Goal: Task Accomplishment & Management: Complete application form

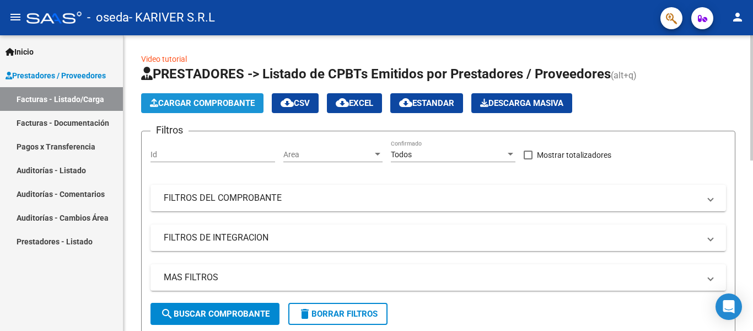
click at [216, 103] on span "Cargar Comprobante" at bounding box center [202, 103] width 105 height 10
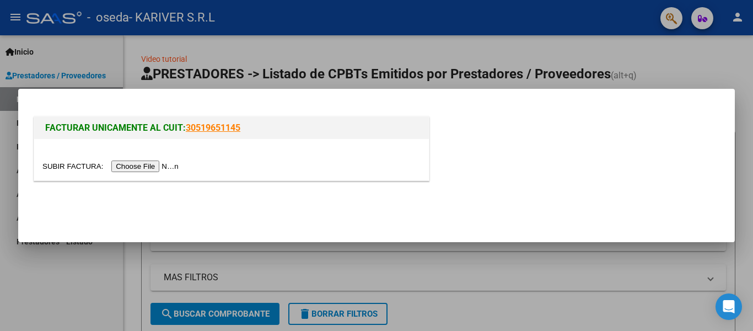
click at [151, 166] on input "file" at bounding box center [112, 166] width 140 height 12
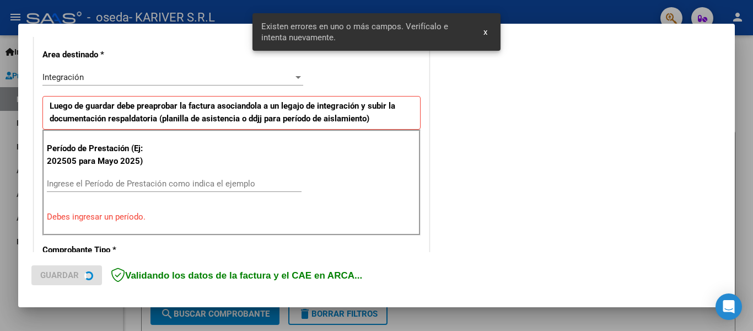
scroll to position [256, 0]
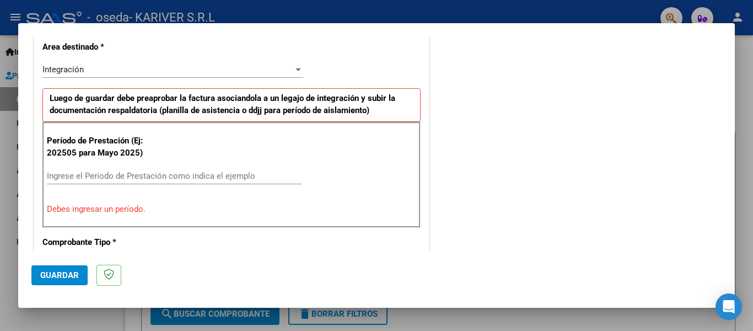
click at [128, 172] on input "Ingrese el Período de Prestación como indica el ejemplo" at bounding box center [174, 176] width 255 height 10
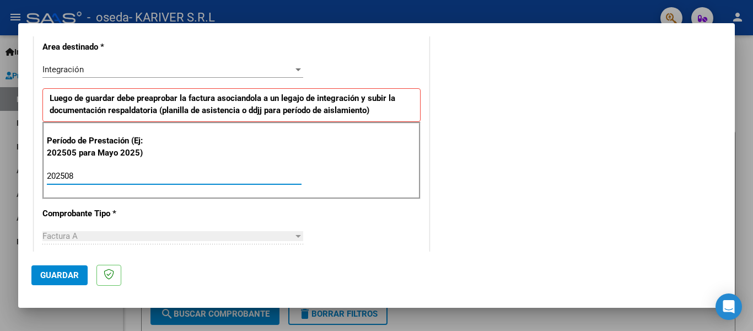
type input "202508"
click at [190, 227] on div "CUIT * 30-71670348-3 Ingresar CUIT ANALISIS PRESTADOR KARIVER S.R.L ARCA Padrón…" at bounding box center [231, 333] width 395 height 830
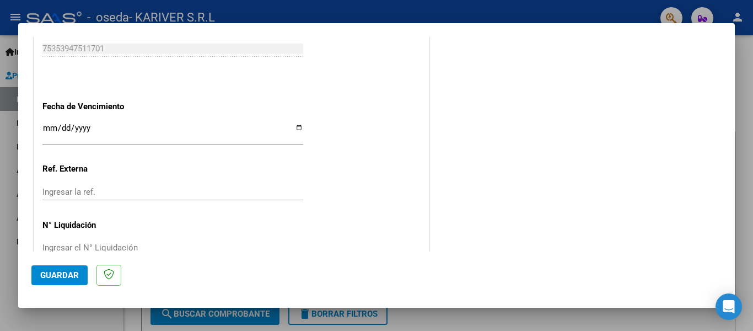
scroll to position [756, 0]
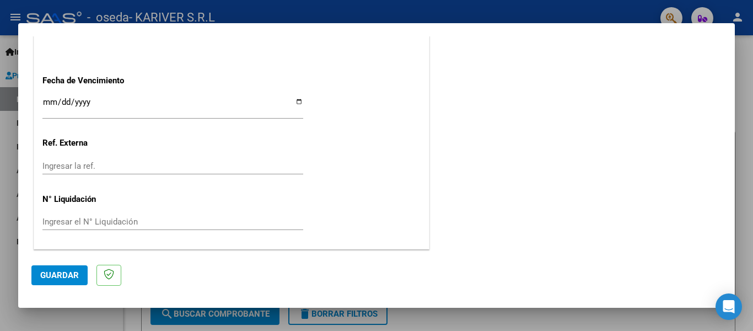
click at [60, 275] on span "Guardar" at bounding box center [59, 275] width 39 height 10
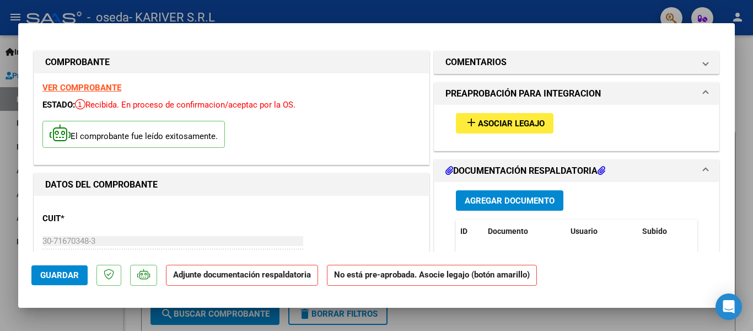
click at [497, 121] on span "Asociar Legajo" at bounding box center [511, 124] width 67 height 10
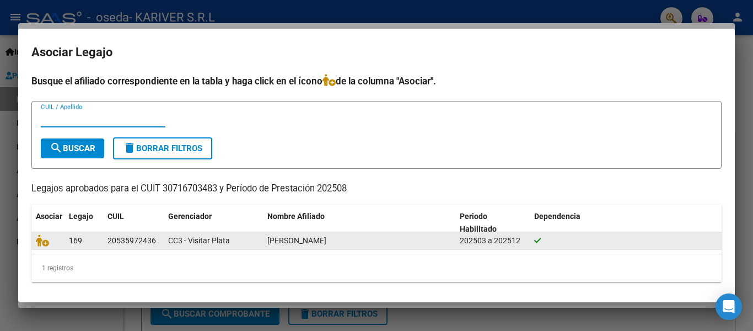
click at [140, 242] on div "20535972436" at bounding box center [132, 240] width 49 height 13
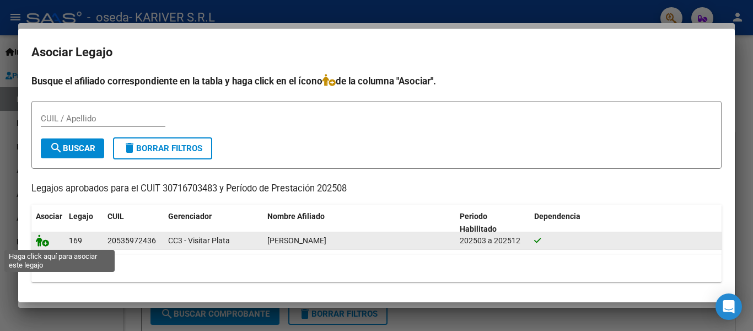
click at [40, 239] on icon at bounding box center [42, 240] width 13 height 12
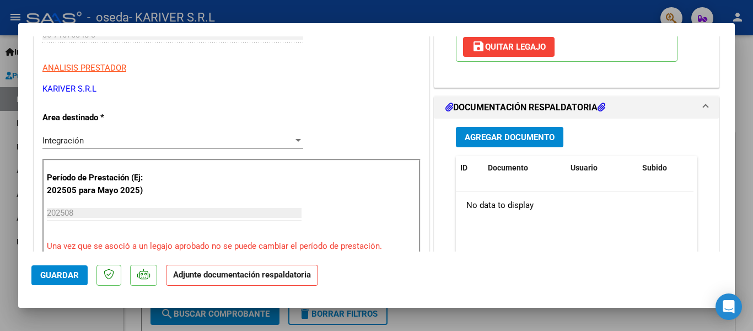
scroll to position [209, 0]
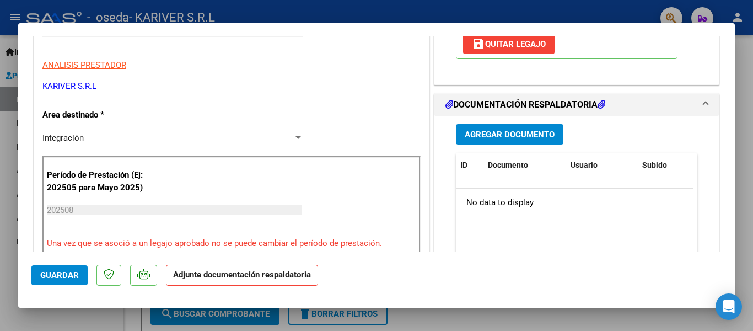
click at [495, 136] on span "Agregar Documento" at bounding box center [510, 135] width 90 height 10
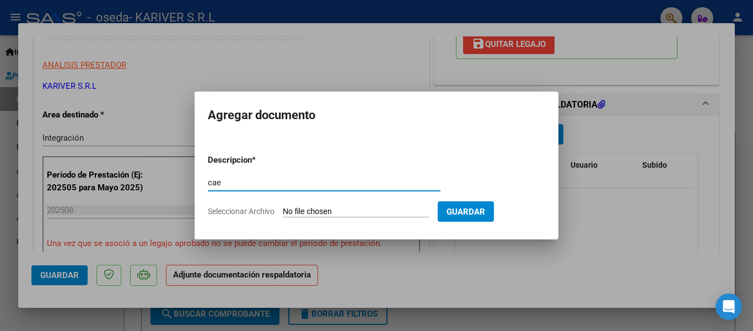
type input "cae"
click at [307, 207] on input "Seleccionar Archivo" at bounding box center [356, 212] width 146 height 10
type input "C:\fakepath\CAEFACT158.pdf"
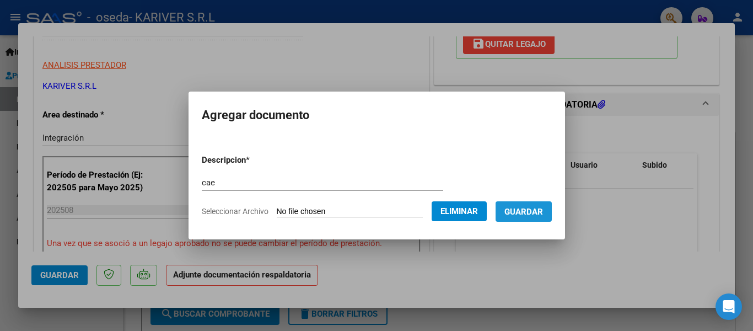
click at [534, 213] on span "Guardar" at bounding box center [524, 212] width 39 height 10
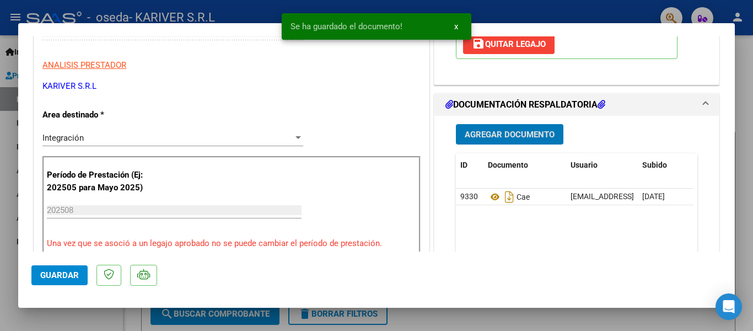
click at [494, 127] on button "Agregar Documento" at bounding box center [510, 134] width 108 height 20
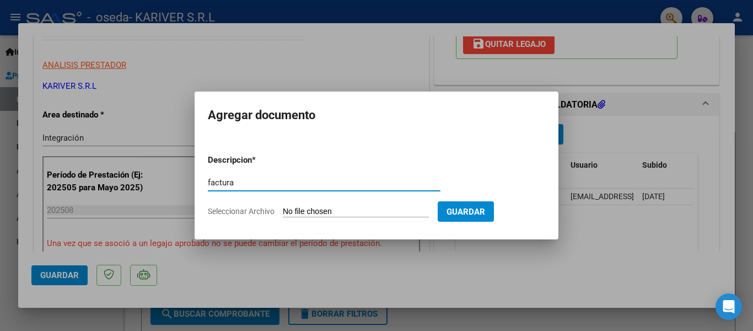
type input "factura"
click at [297, 211] on input "Seleccionar Archivo" at bounding box center [356, 212] width 146 height 10
type input "C:\fakepath\30716703483_001_00002_00000158.pdf"
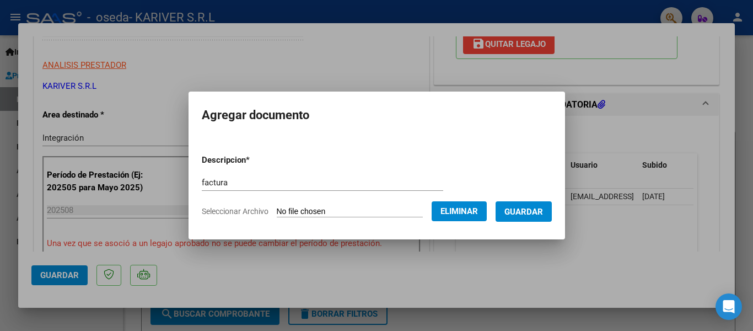
click at [527, 208] on span "Guardar" at bounding box center [524, 212] width 39 height 10
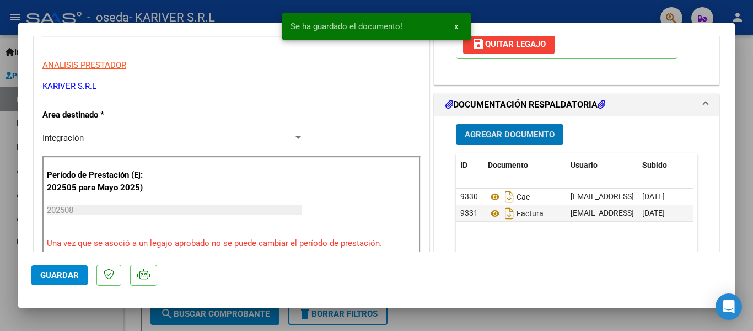
click at [503, 129] on span "Agregar Documento" at bounding box center [510, 134] width 90 height 10
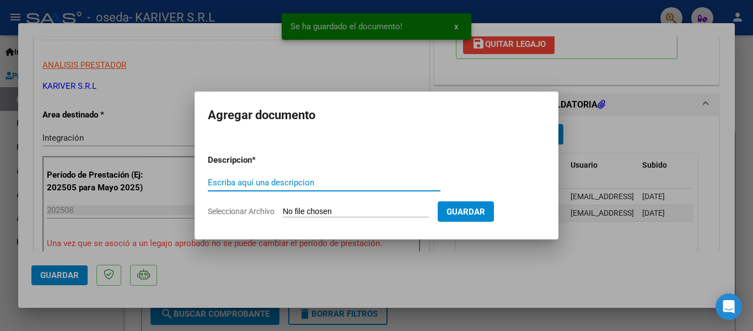
click at [302, 180] on input "Escriba aquí una descripcion" at bounding box center [324, 183] width 233 height 10
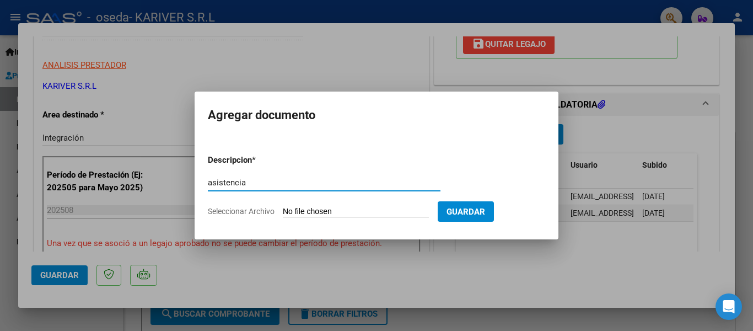
type input "asistencia"
click at [292, 212] on input "Seleccionar Archivo" at bounding box center [356, 212] width 146 height 10
type input "C:\fakepath\[PERSON_NAME] [PERSON_NAME].pdf"
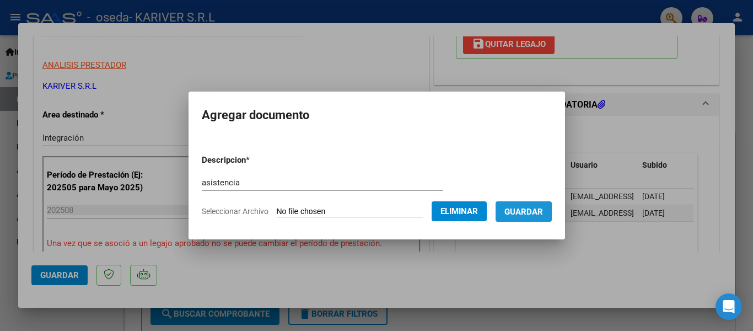
click at [532, 208] on span "Guardar" at bounding box center [524, 212] width 39 height 10
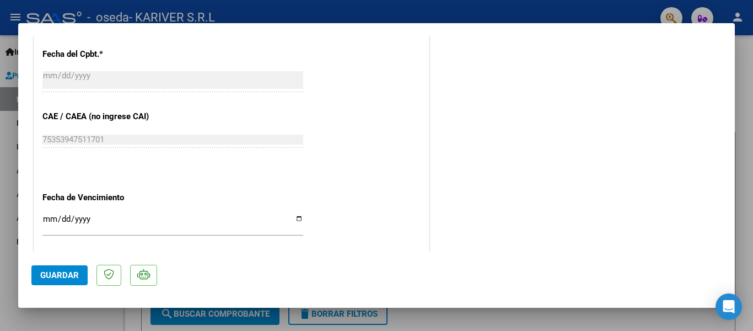
scroll to position [772, 0]
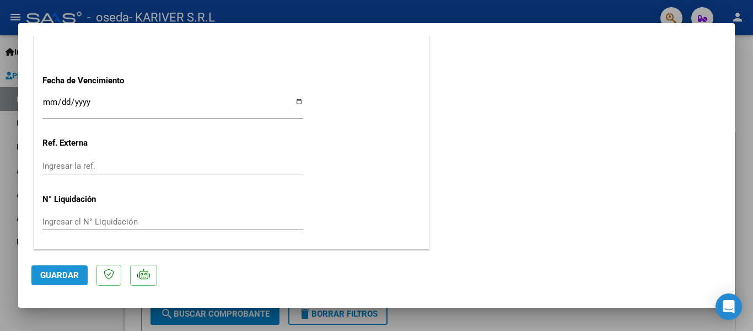
click at [68, 279] on span "Guardar" at bounding box center [59, 275] width 39 height 10
